Goal: Task Accomplishment & Management: Manage account settings

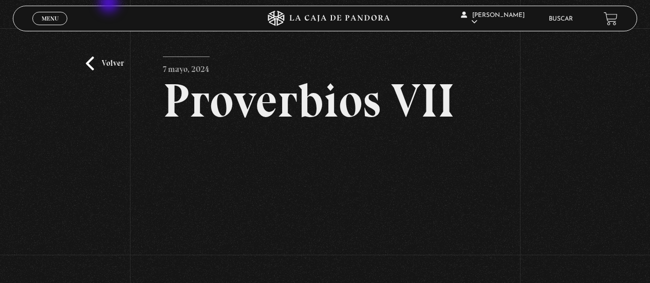
scroll to position [107, 0]
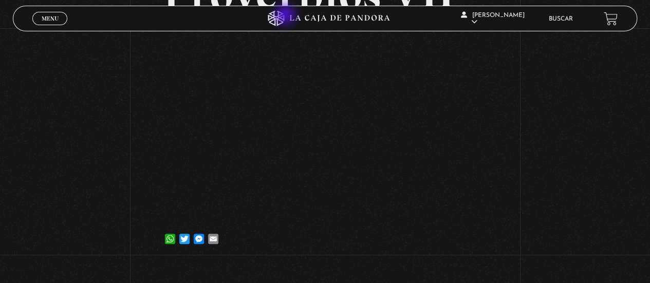
click at [284, 16] on icon at bounding box center [276, 18] width 16 height 15
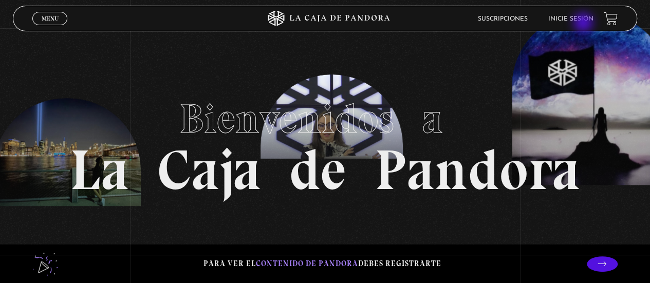
click at [585, 24] on li "Inicie sesión" at bounding box center [571, 19] width 45 height 16
click at [579, 20] on link "Inicie sesión" at bounding box center [571, 19] width 45 height 6
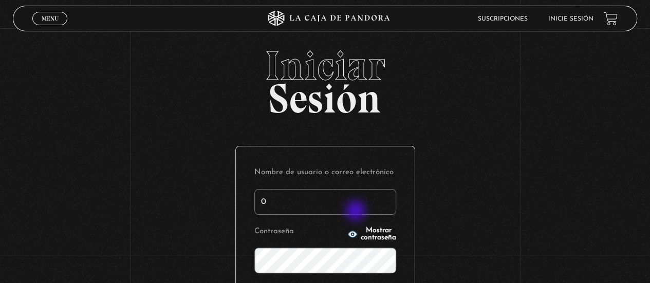
type input "s.pamgm@yahoo.com"
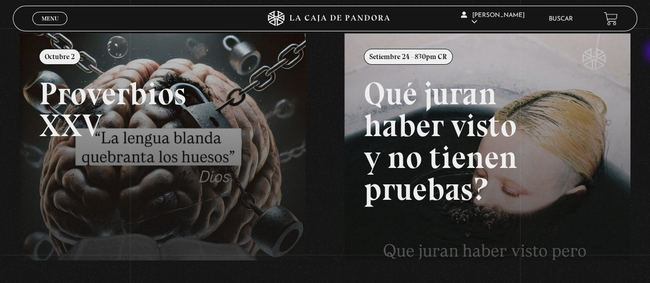
scroll to position [133, 0]
